Goal: Task Accomplishment & Management: Manage account settings

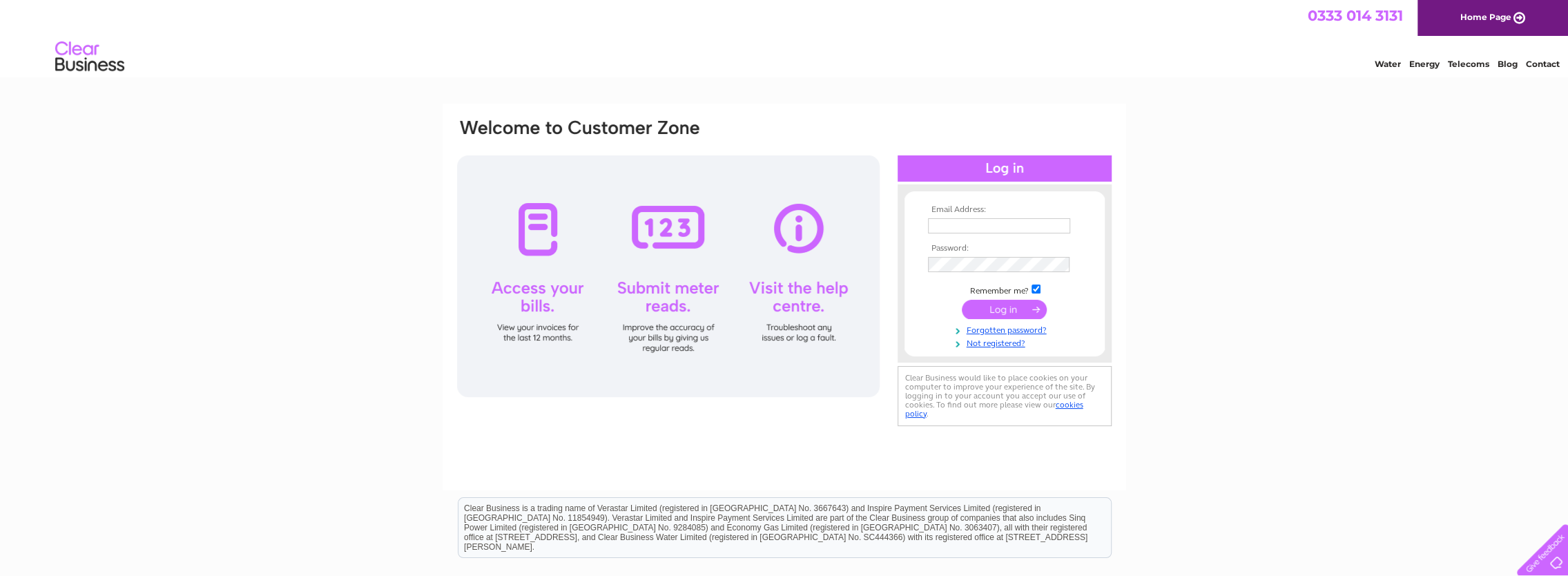
type input "[PERSON_NAME][EMAIL_ADDRESS][DOMAIN_NAME]"
click at [992, 311] on input "submit" at bounding box center [1004, 310] width 85 height 20
click at [1022, 309] on input "submit" at bounding box center [1004, 310] width 85 height 20
click at [991, 306] on input "submit" at bounding box center [1004, 312] width 85 height 20
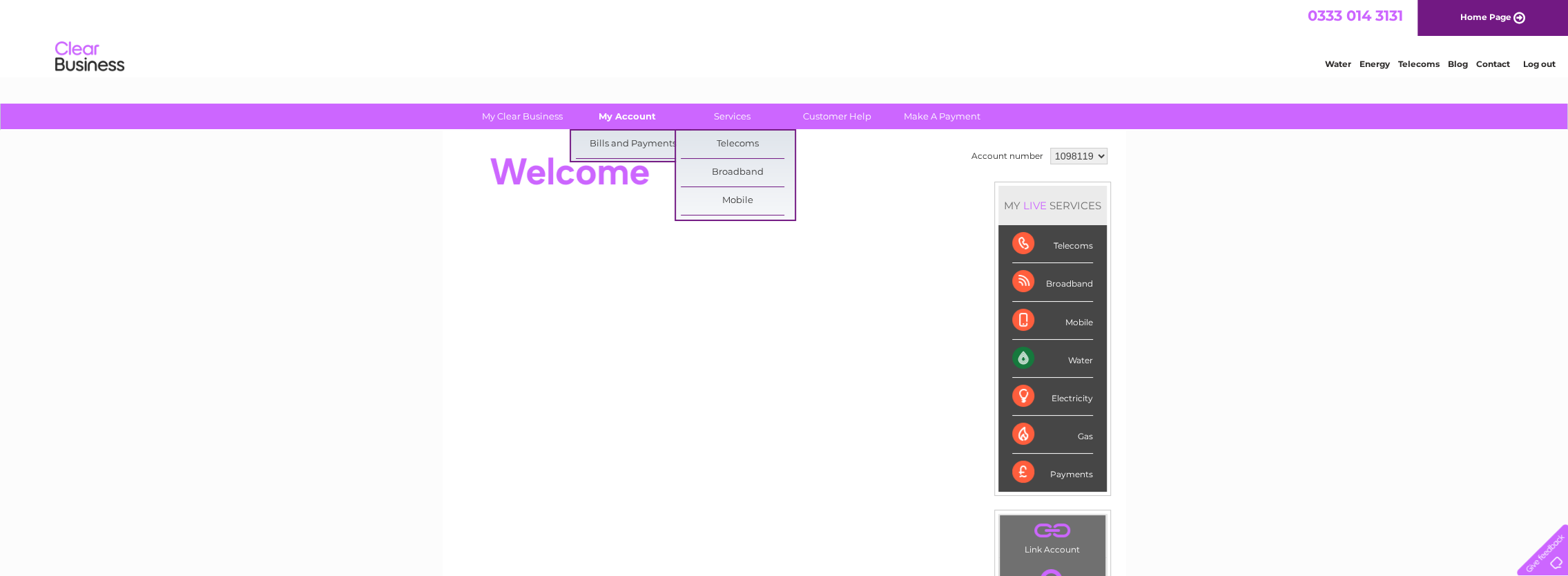
click at [626, 106] on link "My Account" at bounding box center [627, 116] width 114 height 25
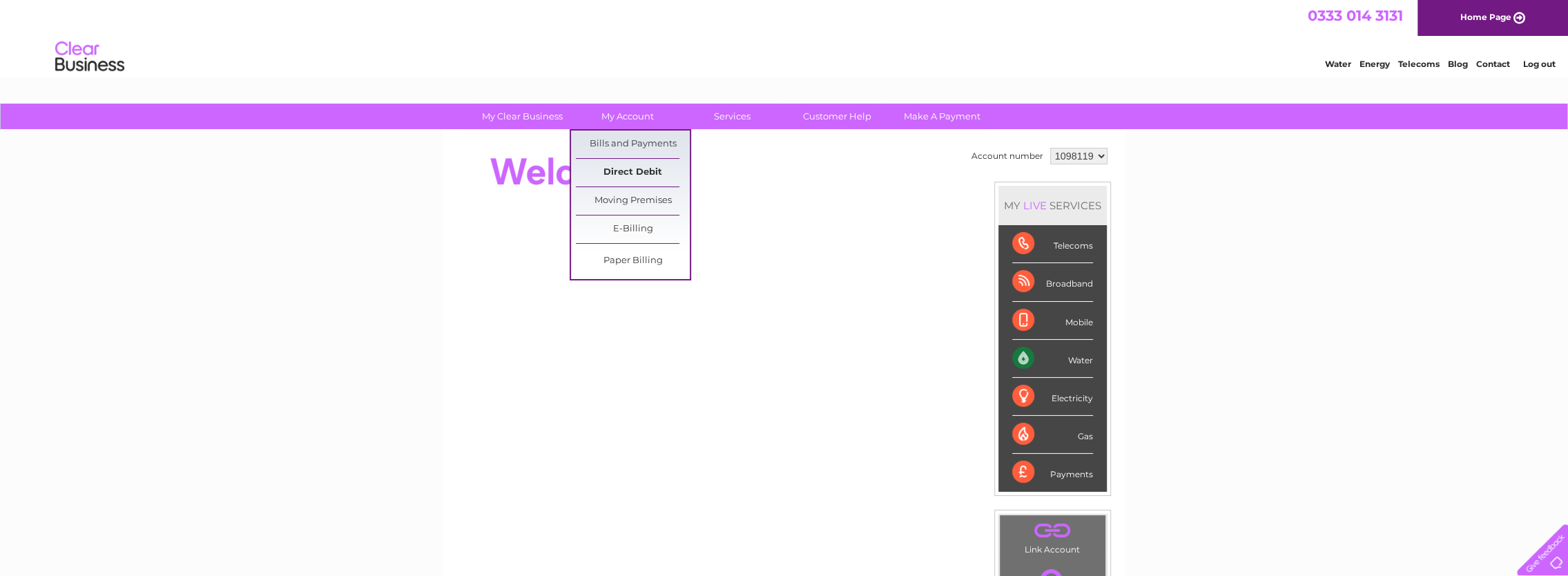
click at [615, 170] on link "Direct Debit" at bounding box center [632, 173] width 114 height 28
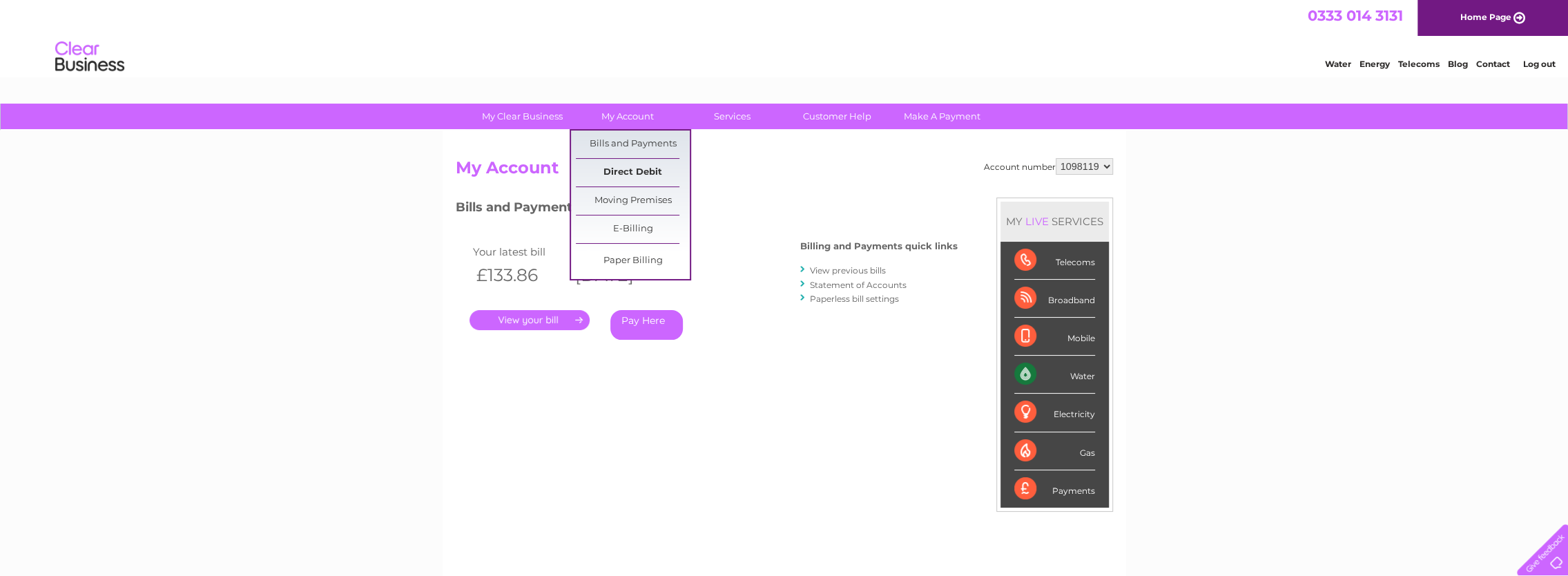
click at [632, 170] on link "Direct Debit" at bounding box center [632, 173] width 114 height 28
click at [639, 170] on link "Direct Debit" at bounding box center [632, 173] width 114 height 28
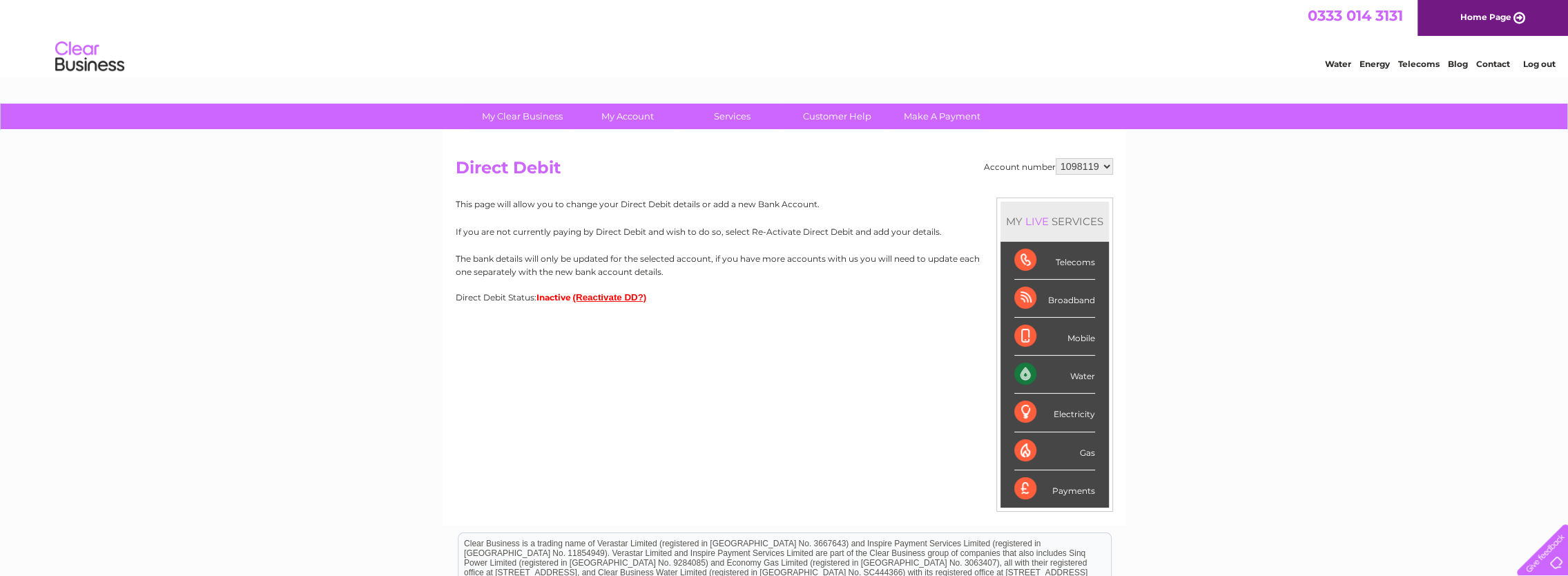
click at [674, 388] on div "Account number 1098119 Direct Debit MY LIVE SERVICES Telecoms Broadband Mobile …" at bounding box center [784, 328] width 683 height 395
click at [1532, 63] on link "Log out" at bounding box center [1538, 64] width 32 height 11
